Goal: Task Accomplishment & Management: Use online tool/utility

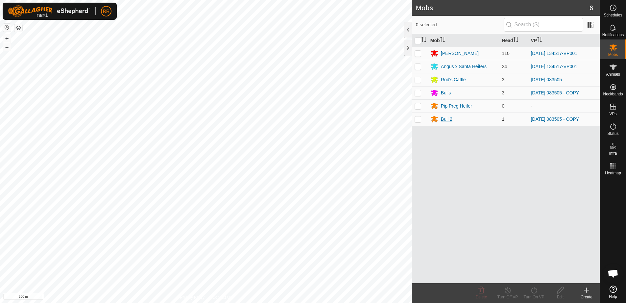
click at [449, 120] on div "Bull 2" at bounding box center [447, 119] width 12 height 7
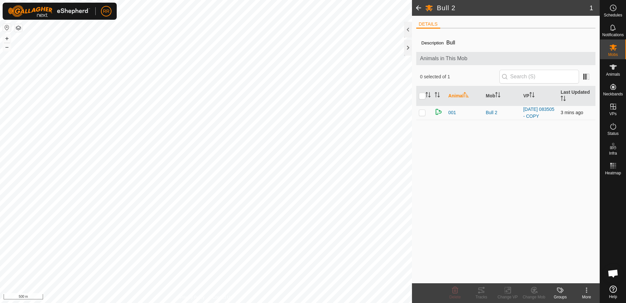
click at [422, 115] on p-checkbox at bounding box center [422, 112] width 7 height 5
checkbox input "true"
click at [533, 294] on icon at bounding box center [534, 290] width 8 height 8
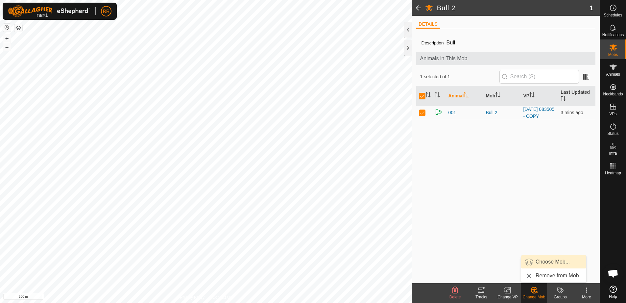
click at [543, 261] on link "Choose Mob..." at bounding box center [553, 261] width 65 height 13
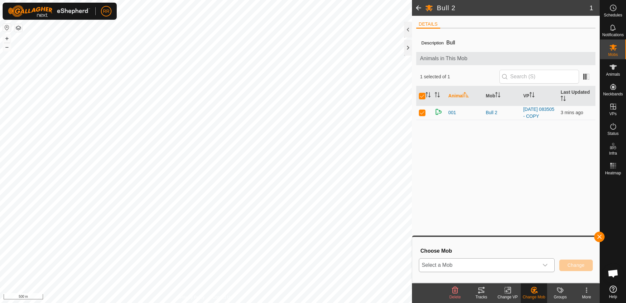
click at [501, 266] on span "Select a Mob" at bounding box center [478, 264] width 119 height 13
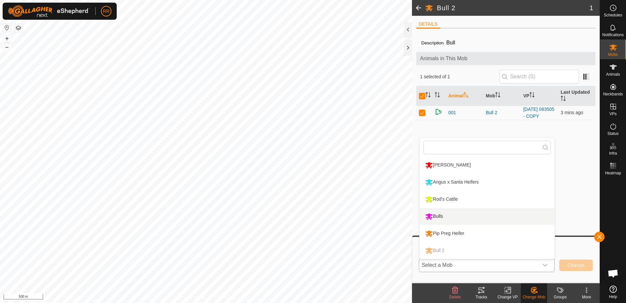
click at [452, 216] on li "Bulls" at bounding box center [486, 216] width 135 height 16
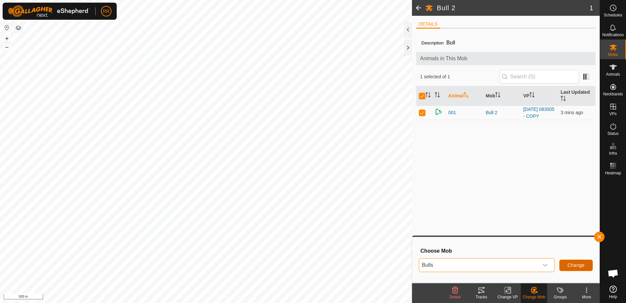
click at [569, 266] on span "Change" at bounding box center [575, 264] width 17 height 5
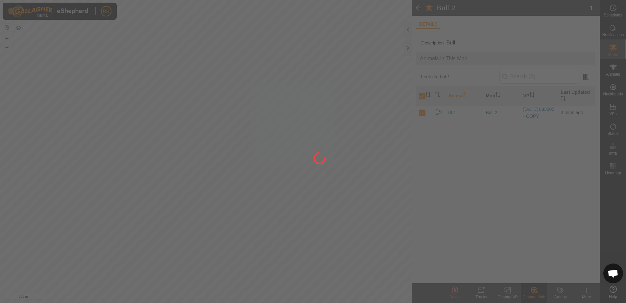
checkbox input "false"
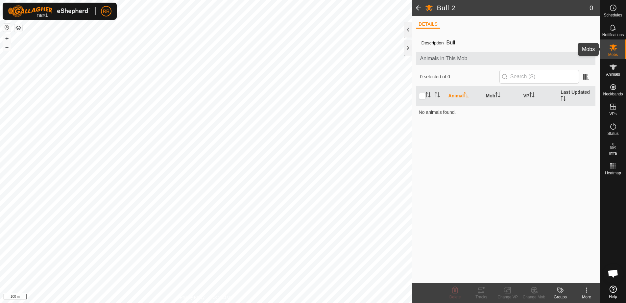
click at [614, 50] on icon at bounding box center [613, 47] width 8 height 8
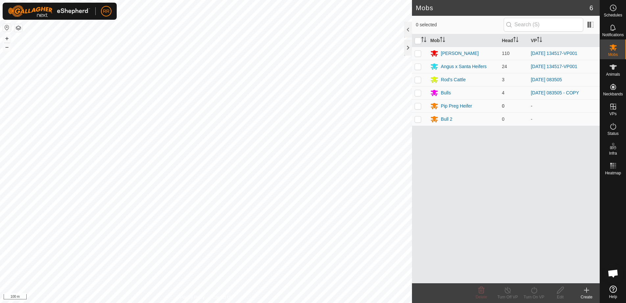
click at [417, 107] on p-checkbox at bounding box center [418, 105] width 7 height 5
checkbox input "true"
click at [417, 120] on p-checkbox at bounding box center [418, 118] width 7 height 5
checkbox input "true"
click at [479, 293] on icon at bounding box center [481, 290] width 6 height 7
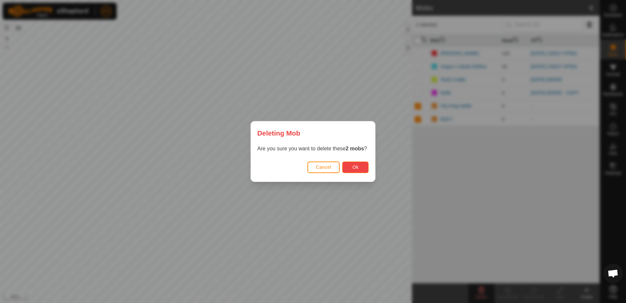
click at [356, 167] on span "Ok" at bounding box center [355, 166] width 6 height 5
checkbox input "false"
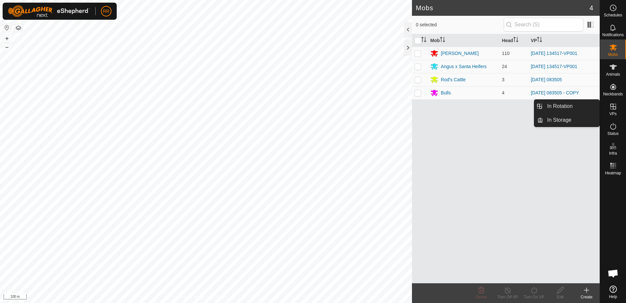
click at [613, 109] on icon at bounding box center [613, 107] width 6 height 6
click at [555, 103] on link "In Rotation" at bounding box center [571, 106] width 56 height 13
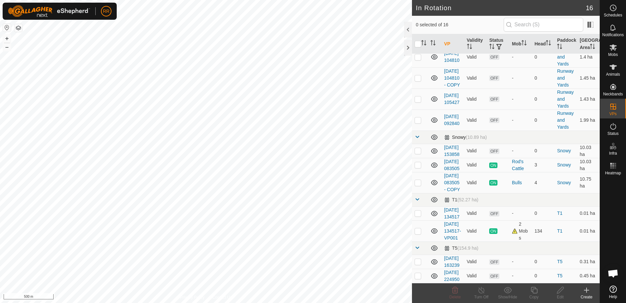
scroll to position [255, 0]
click at [420, 228] on p-checkbox at bounding box center [418, 230] width 7 height 5
checkbox input "false"
click at [419, 180] on p-checkbox at bounding box center [418, 182] width 7 height 5
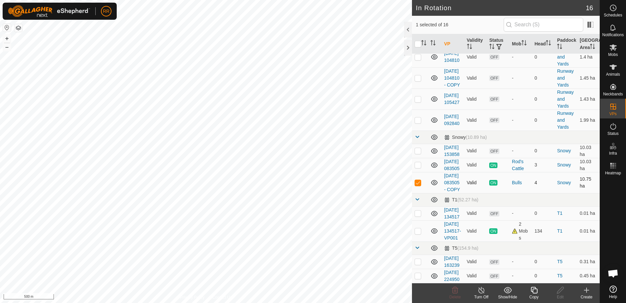
click at [417, 180] on p-checkbox at bounding box center [418, 182] width 7 height 5
checkbox input "false"
click at [591, 293] on create-svg-icon at bounding box center [586, 290] width 26 height 8
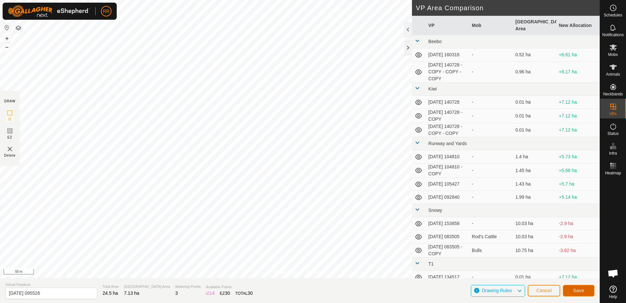
click at [581, 289] on span "Save" at bounding box center [578, 290] width 11 height 5
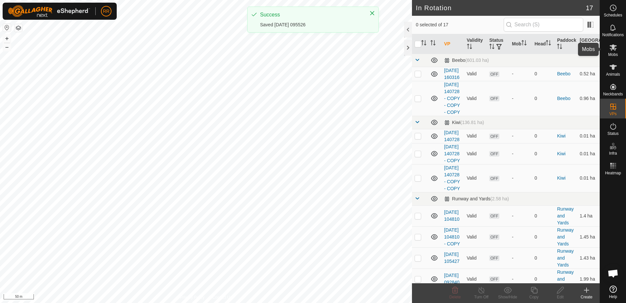
click at [611, 49] on icon at bounding box center [613, 47] width 8 height 8
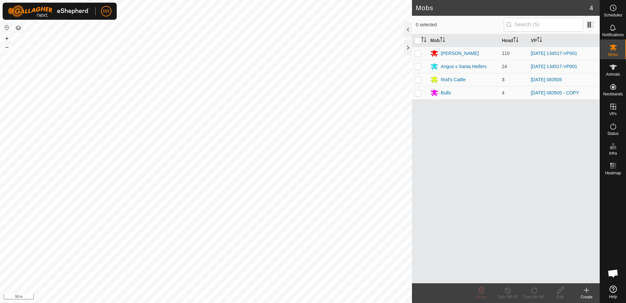
click at [422, 79] on td at bounding box center [420, 79] width 16 height 13
checkbox input "true"
click at [420, 96] on td at bounding box center [420, 92] width 16 height 13
checkbox input "true"
click at [537, 296] on div "Turn On VP" at bounding box center [534, 297] width 26 height 6
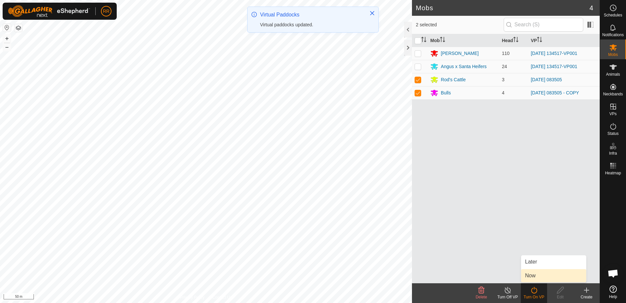
click at [531, 274] on link "Now" at bounding box center [553, 275] width 65 height 13
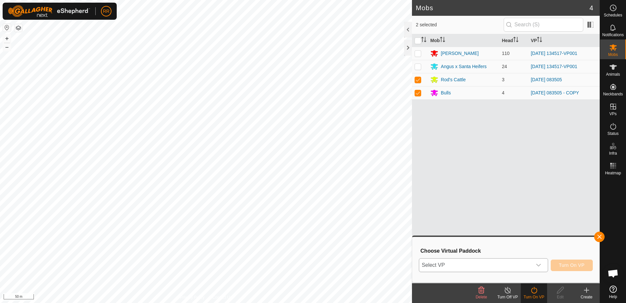
click at [465, 267] on span "Select VP" at bounding box center [475, 264] width 113 height 13
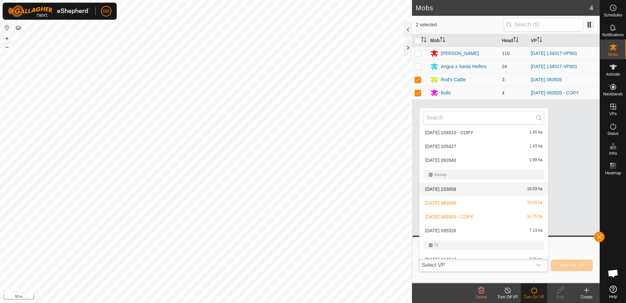
scroll to position [132, 0]
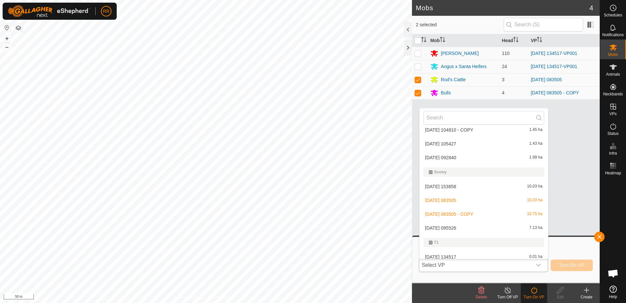
click at [435, 228] on li "[DATE] 095526 7.13 ha" at bounding box center [483, 227] width 129 height 13
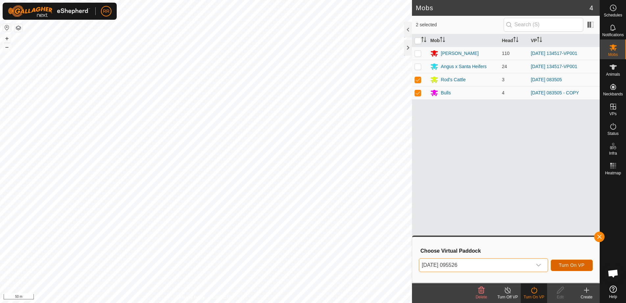
click at [576, 264] on span "Turn On VP" at bounding box center [572, 264] width 26 height 5
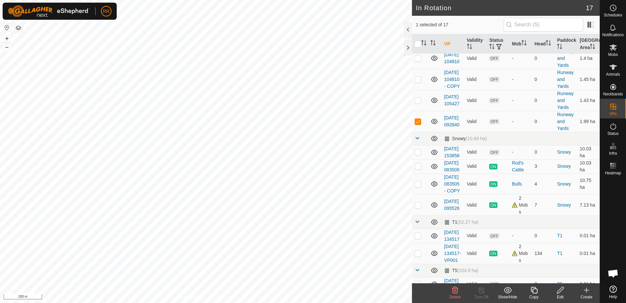
scroll to position [164, 0]
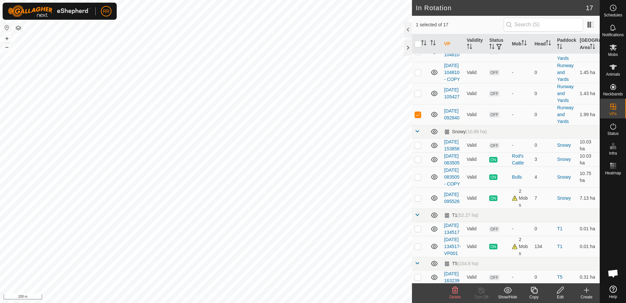
click at [450, 295] on span "Delete" at bounding box center [455, 297] width 12 height 5
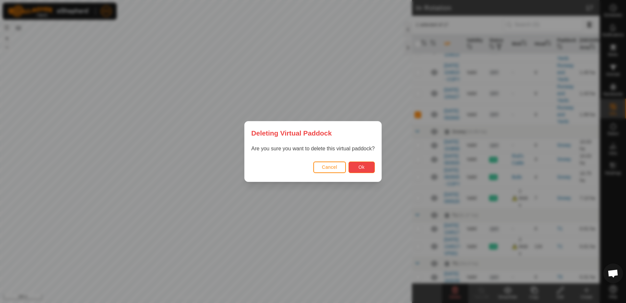
click at [366, 168] on button "Ok" at bounding box center [361, 167] width 26 height 12
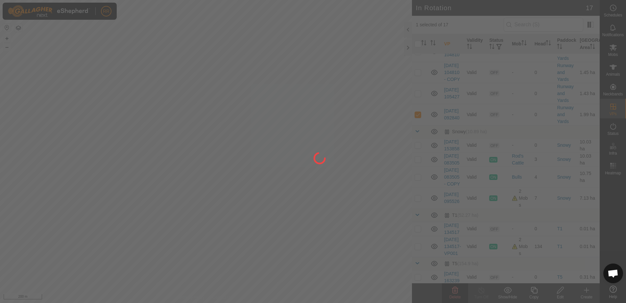
checkbox input "false"
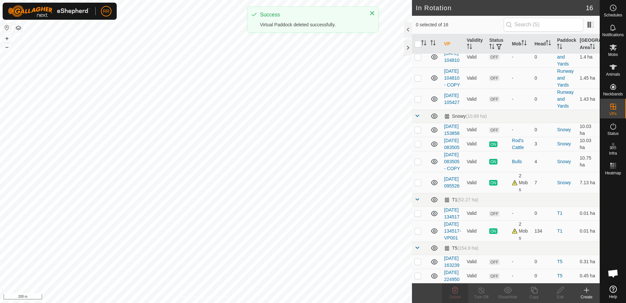
checkbox input "true"
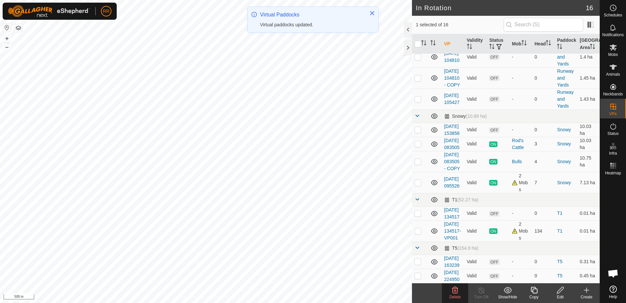
click at [454, 292] on icon at bounding box center [455, 290] width 6 height 7
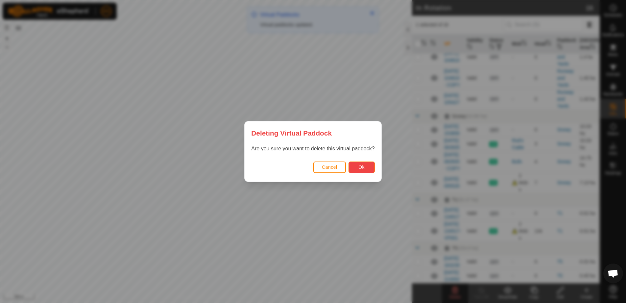
click at [367, 165] on button "Ok" at bounding box center [361, 167] width 26 height 12
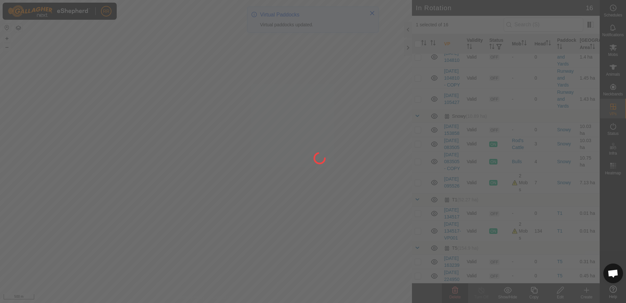
checkbox input "false"
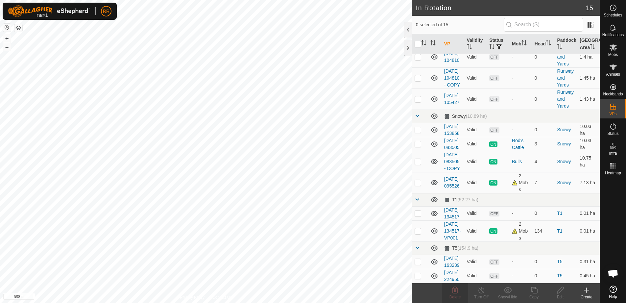
checkbox input "true"
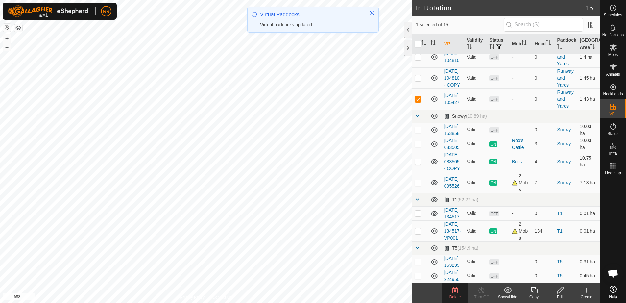
click at [457, 295] on span "Delete" at bounding box center [455, 297] width 12 height 5
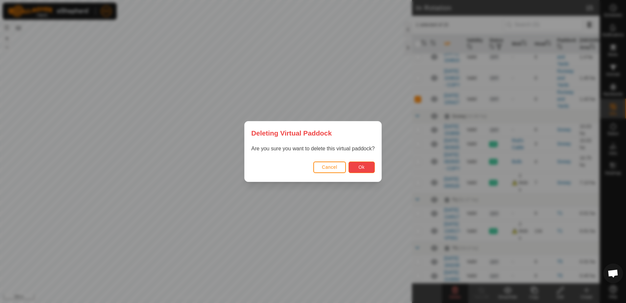
click at [361, 166] on span "Ok" at bounding box center [361, 166] width 6 height 5
checkbox input "false"
